Goal: Find specific page/section: Find specific page/section

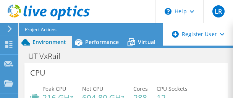
select select "USD"
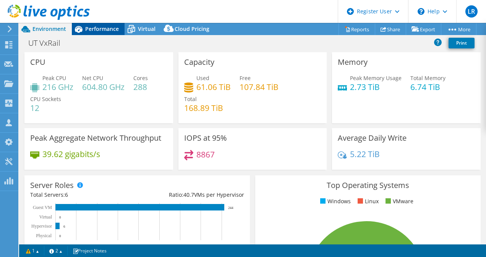
click at [111, 31] on span "Performance" at bounding box center [102, 28] width 34 height 7
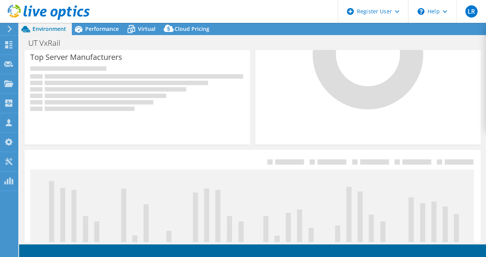
scroll to position [4, 0]
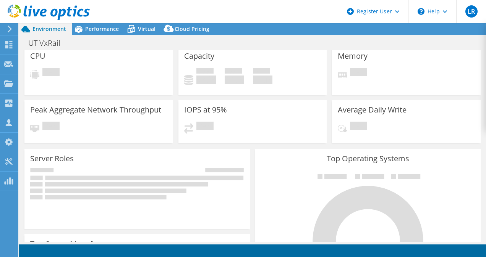
select select "USD"
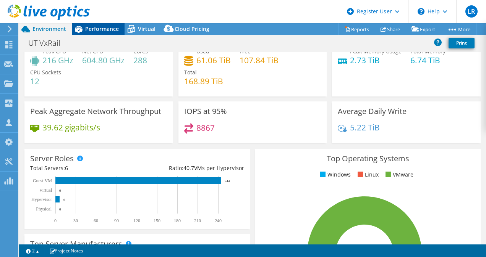
scroll to position [38, 0]
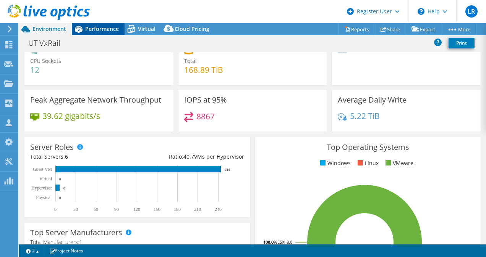
click at [109, 28] on span "Performance" at bounding box center [102, 28] width 34 height 7
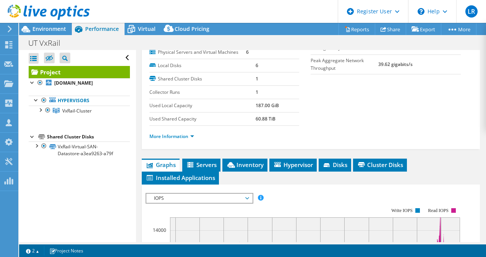
scroll to position [229, 0]
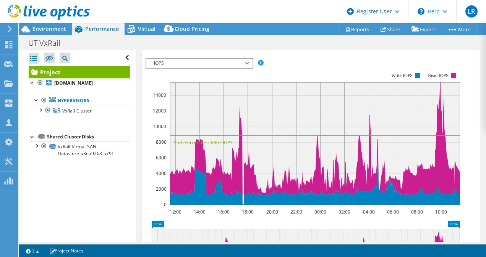
click at [240, 34] on span "Inventory" at bounding box center [244, 30] width 37 height 8
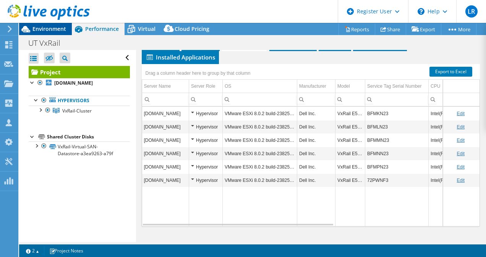
click at [50, 32] on div "Environment" at bounding box center [45, 29] width 53 height 12
